Goal: Find specific page/section: Find specific page/section

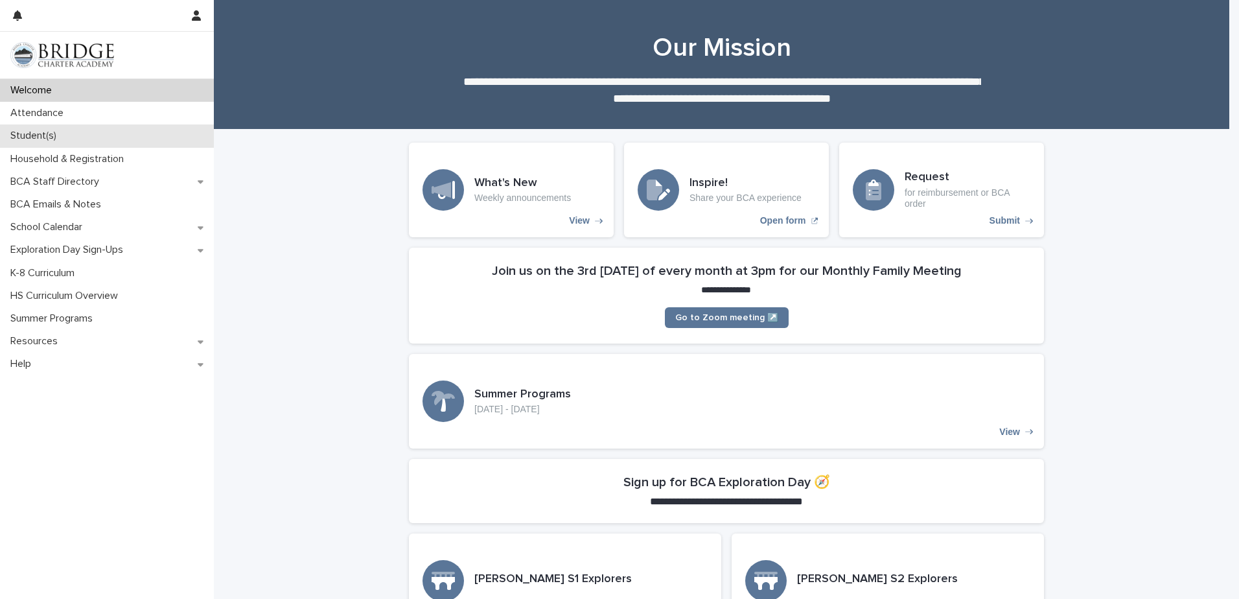
click at [159, 141] on div "Student(s)" at bounding box center [107, 135] width 214 height 23
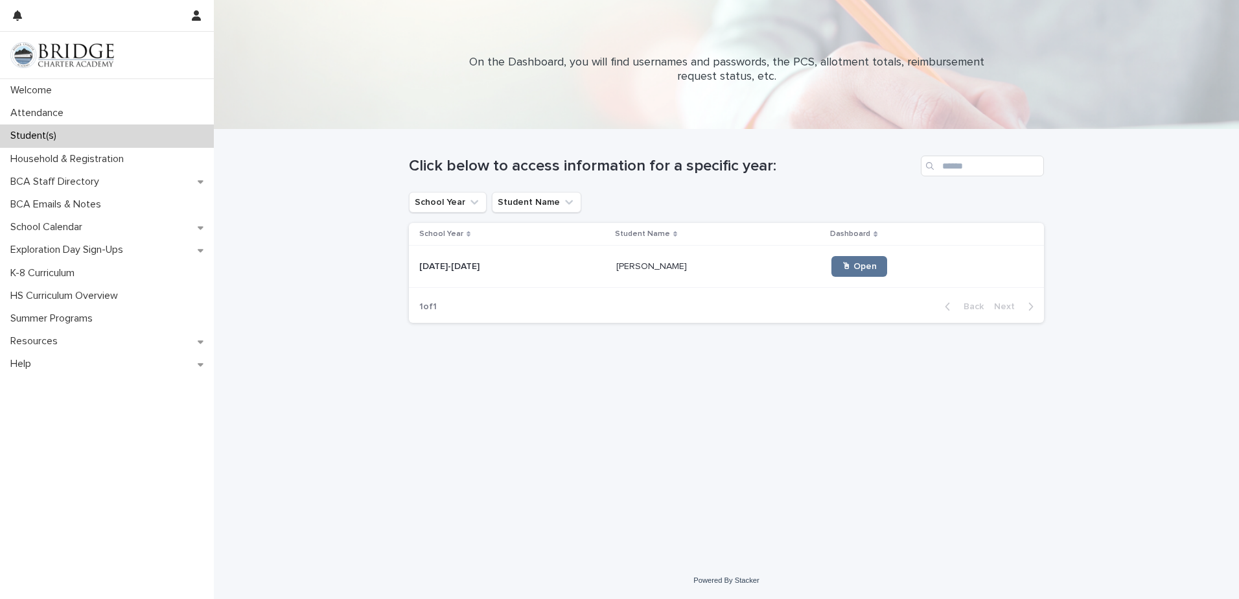
click at [498, 270] on p at bounding box center [512, 266] width 187 height 11
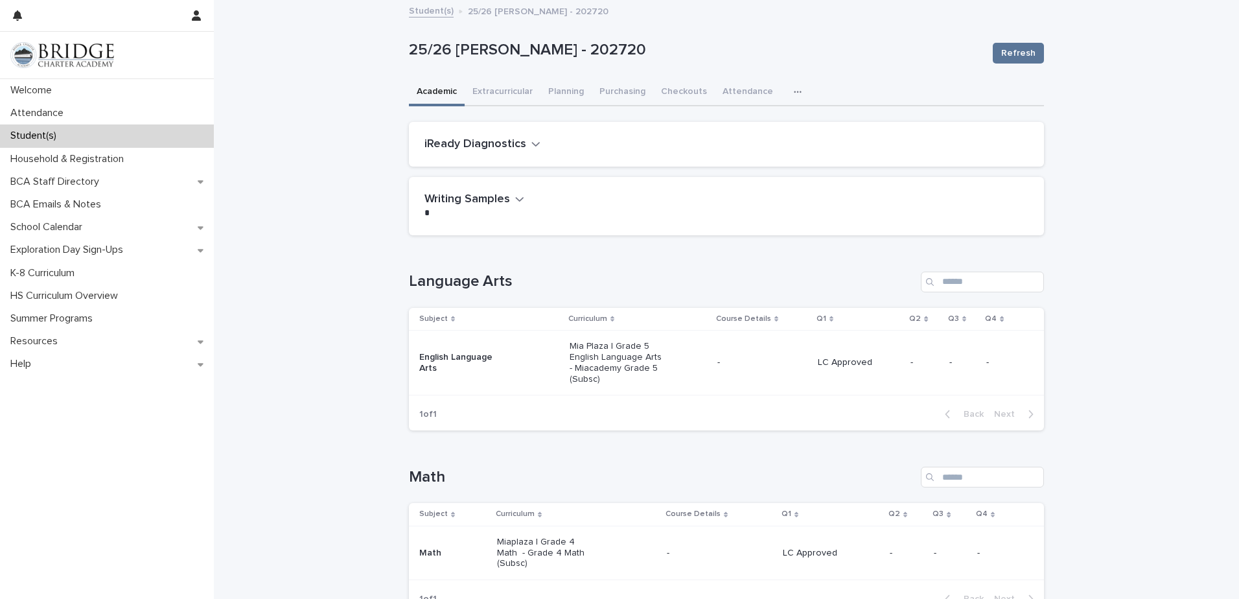
drag, startPoint x: 578, startPoint y: 53, endPoint x: 628, endPoint y: 43, distance: 50.9
click at [628, 43] on p "25/26 [PERSON_NAME] - 202720" at bounding box center [696, 50] width 574 height 19
copy p "202720"
click at [101, 56] on img at bounding box center [62, 55] width 104 height 26
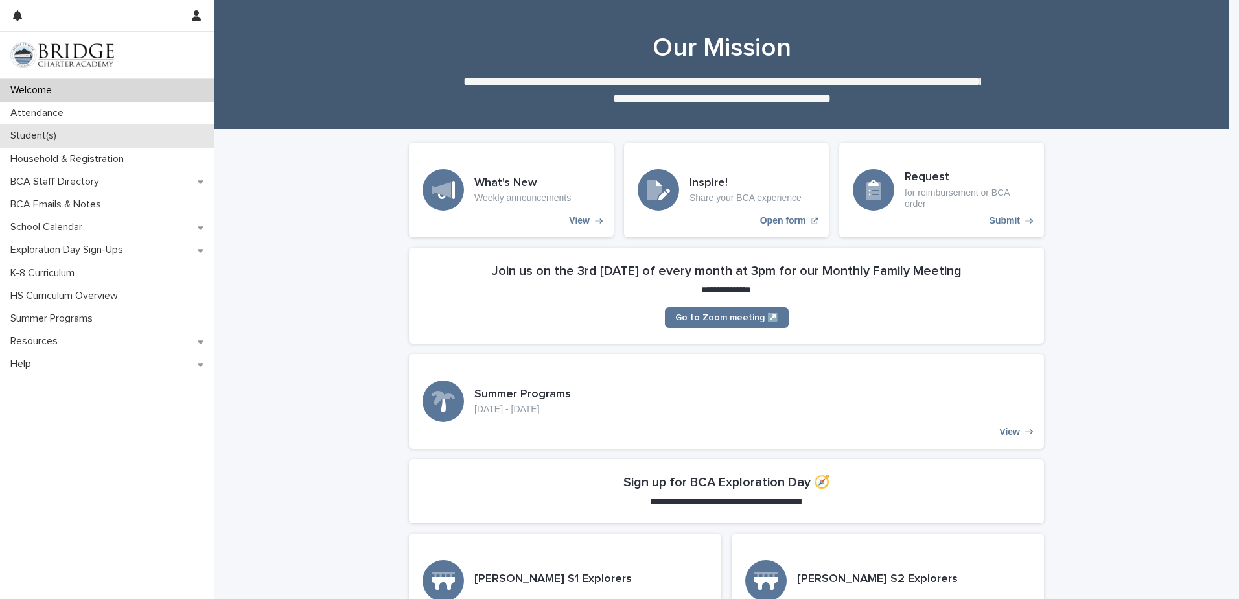
click at [148, 140] on div "Student(s)" at bounding box center [107, 135] width 214 height 23
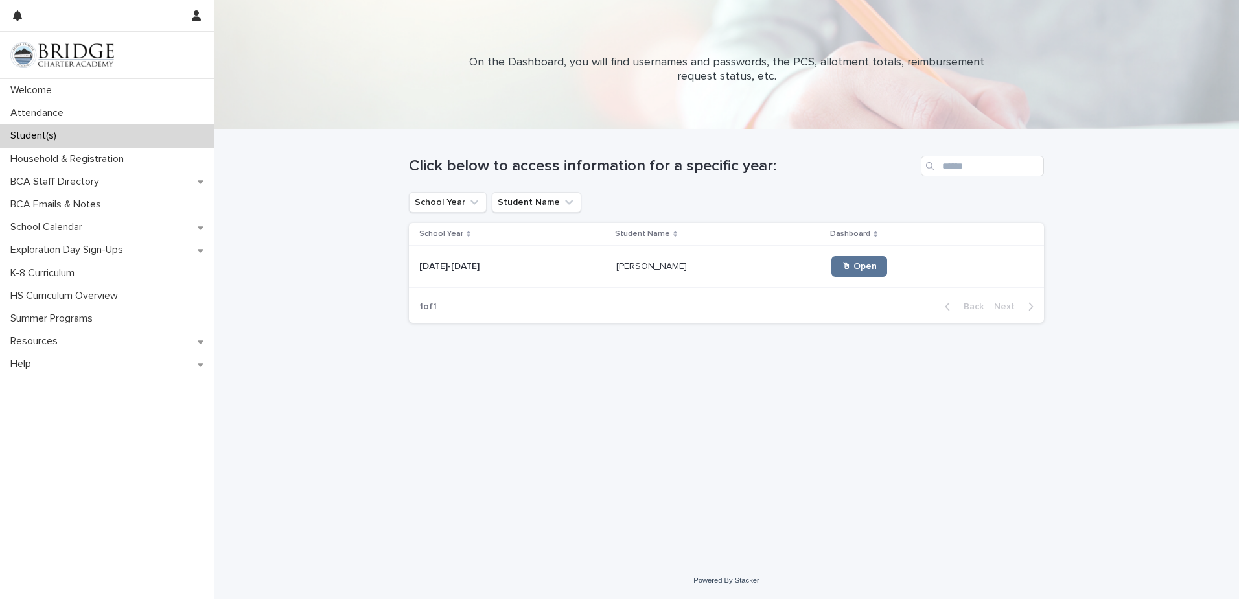
click at [515, 261] on div "[DATE]-[DATE] [DATE]-[DATE]" at bounding box center [512, 266] width 187 height 21
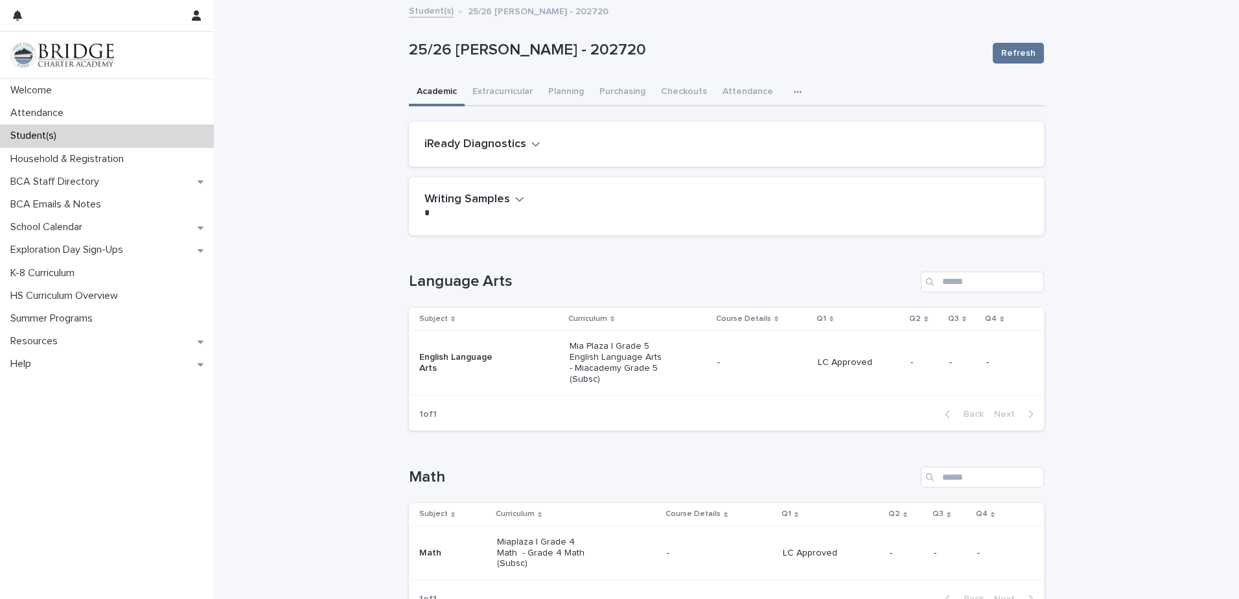
click at [532, 145] on icon "button" at bounding box center [536, 144] width 8 height 5
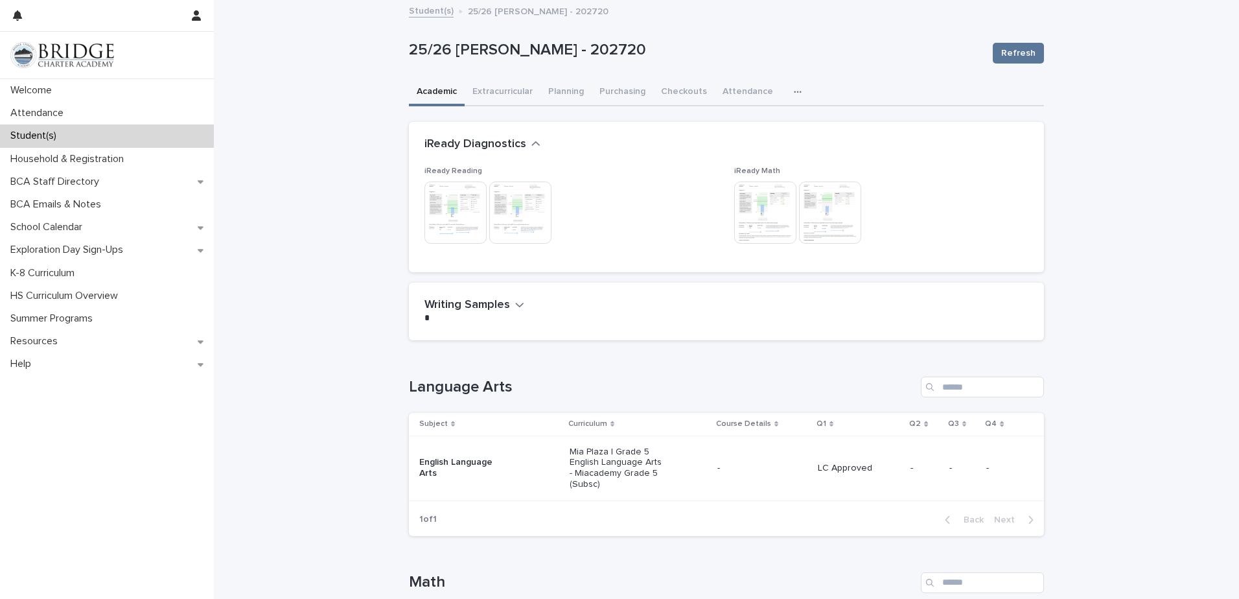
click at [528, 209] on img at bounding box center [520, 213] width 62 height 62
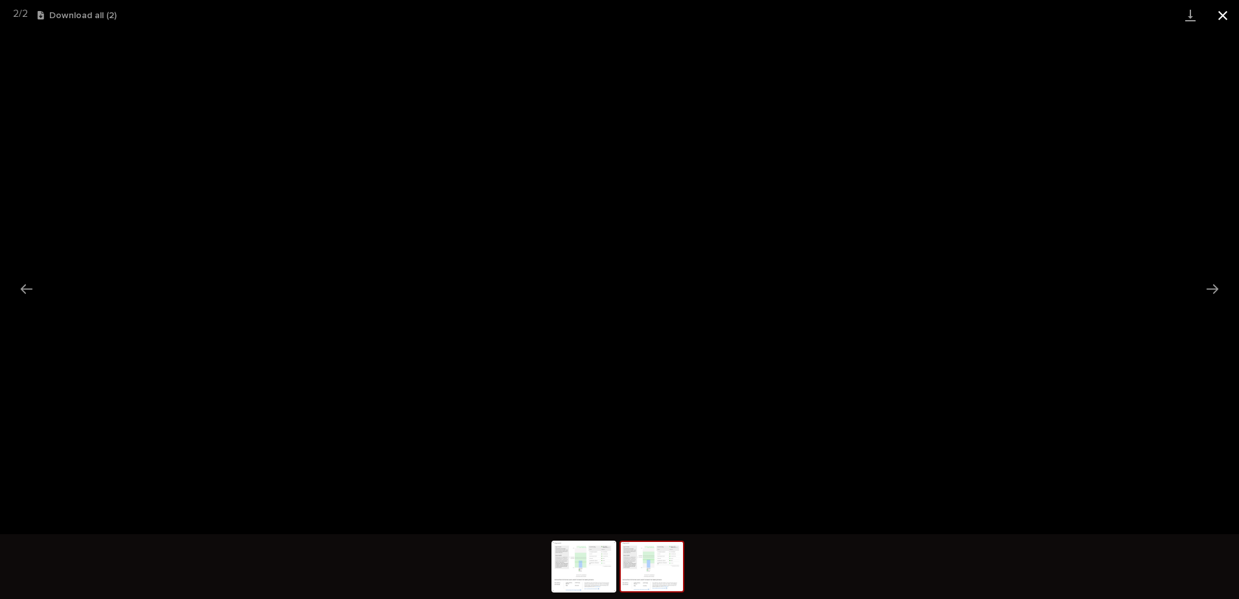
click at [1224, 14] on button "Close gallery" at bounding box center [1223, 15] width 32 height 30
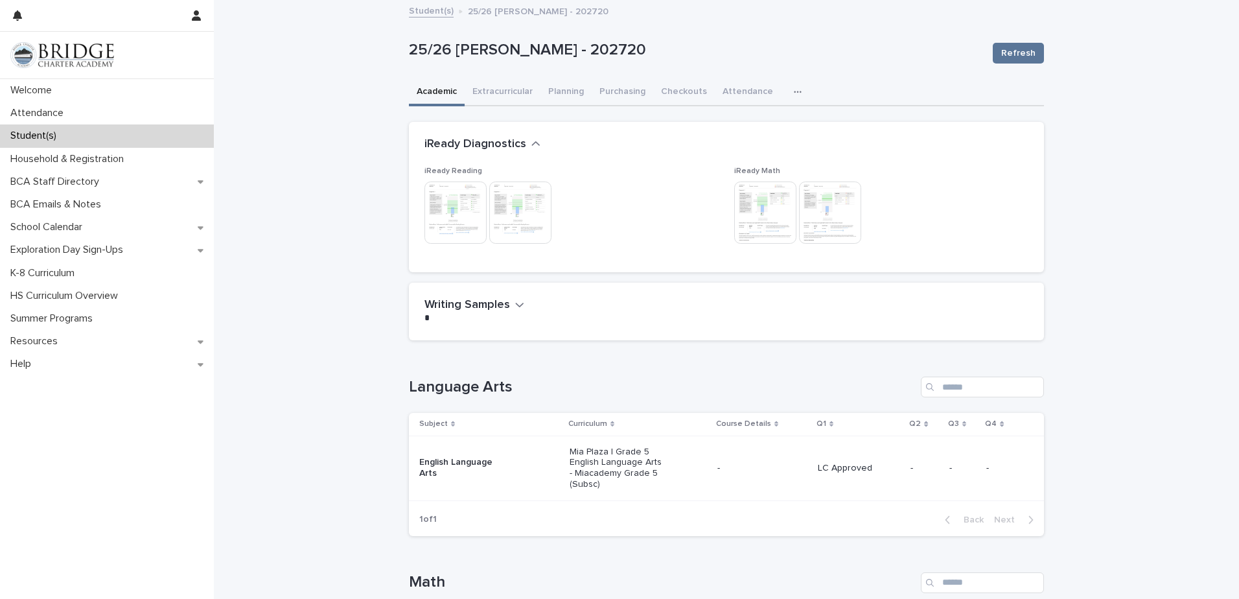
click at [830, 217] on img at bounding box center [830, 213] width 62 height 62
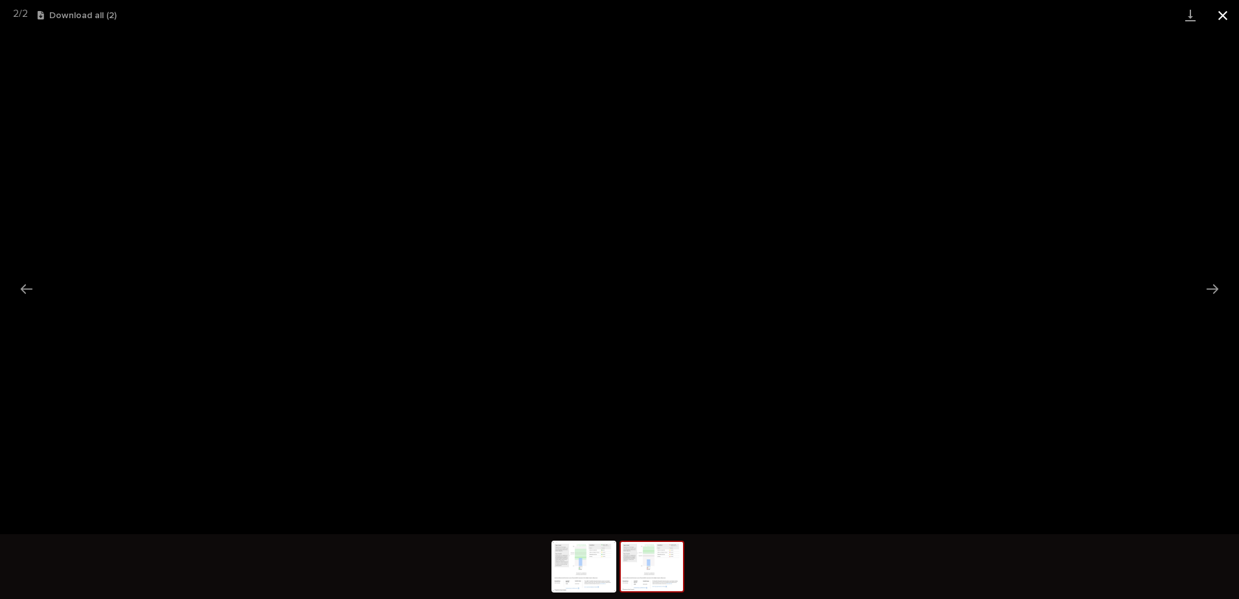
click at [1225, 17] on button "Close gallery" at bounding box center [1223, 15] width 32 height 30
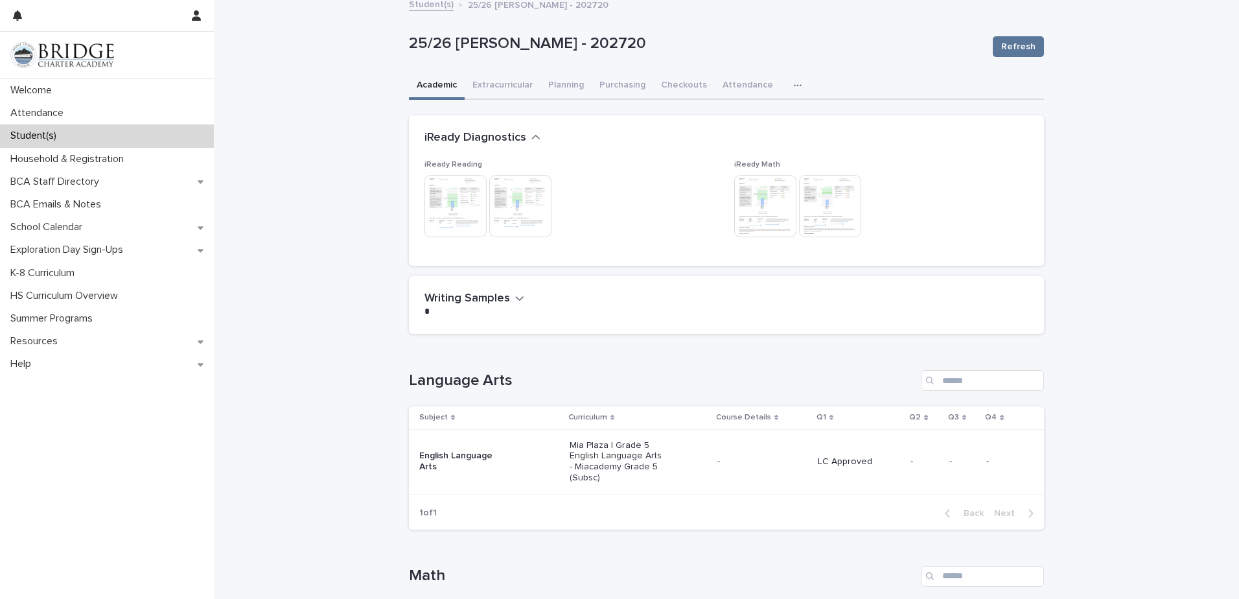
scroll to position [3, 0]
click at [776, 217] on img at bounding box center [765, 210] width 62 height 62
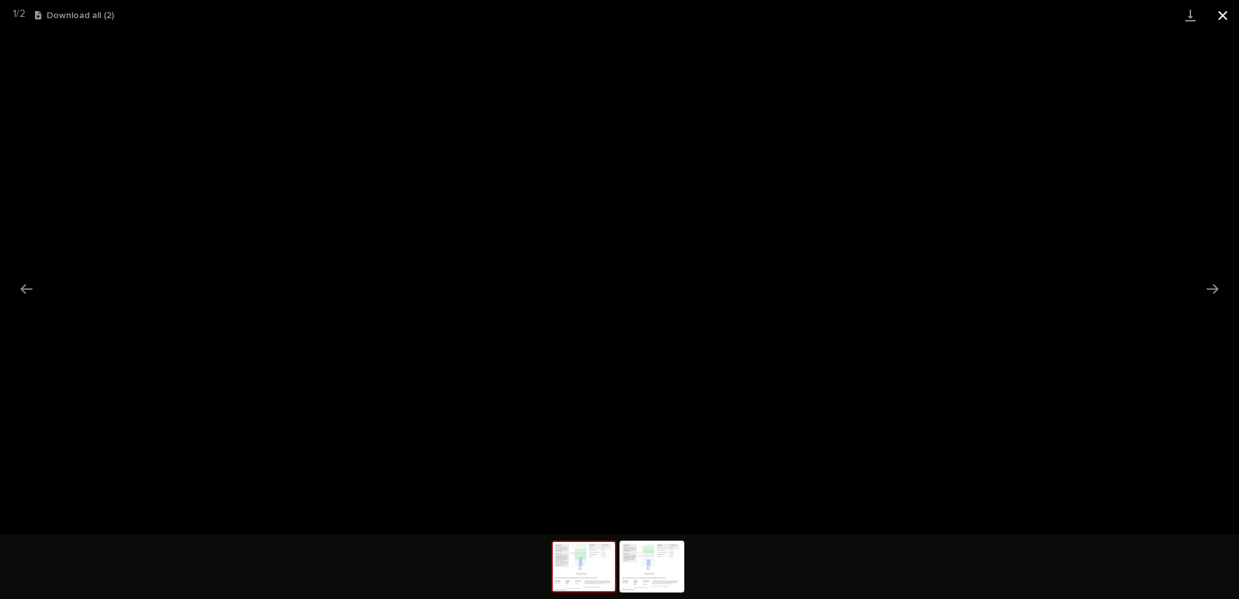
click at [1222, 17] on button "Close gallery" at bounding box center [1223, 15] width 32 height 30
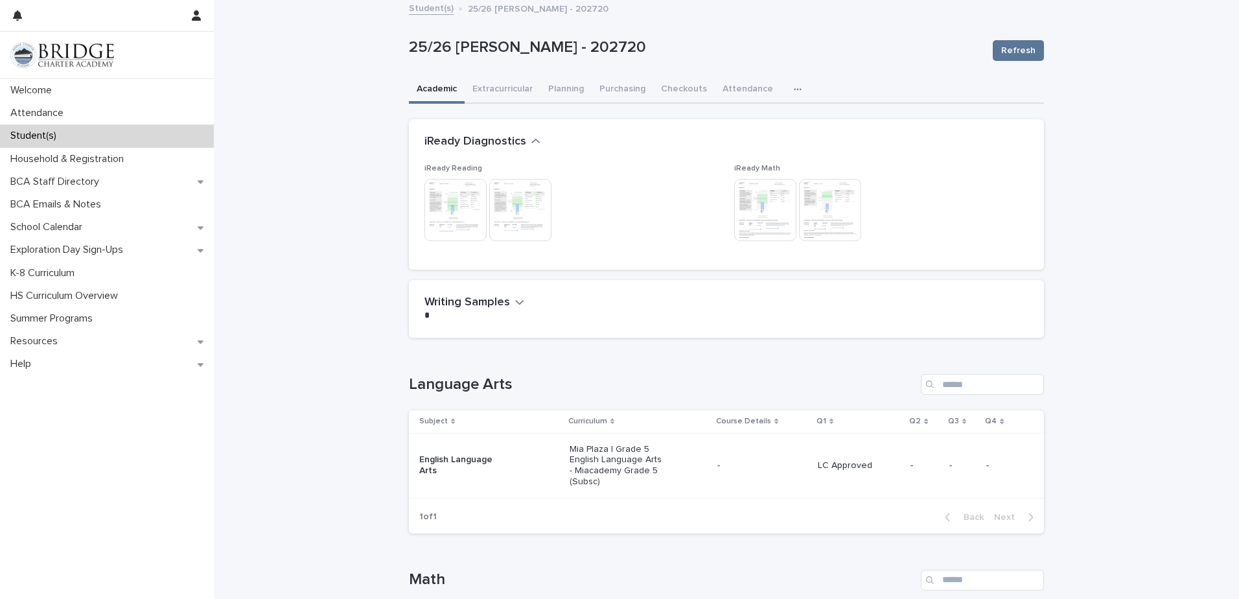
click at [841, 204] on img at bounding box center [830, 210] width 62 height 62
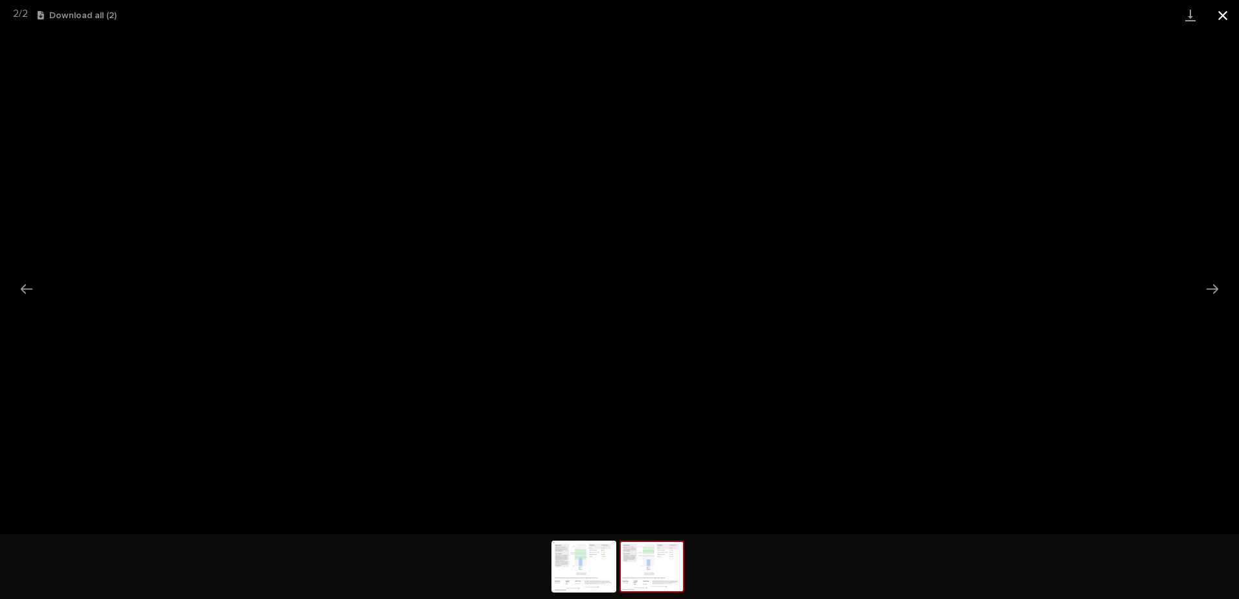
click at [1224, 16] on button "Close gallery" at bounding box center [1223, 15] width 32 height 30
